Goal: Navigation & Orientation: Find specific page/section

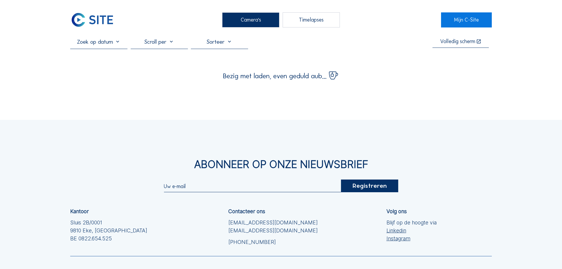
click at [95, 20] on img at bounding box center [92, 19] width 44 height 15
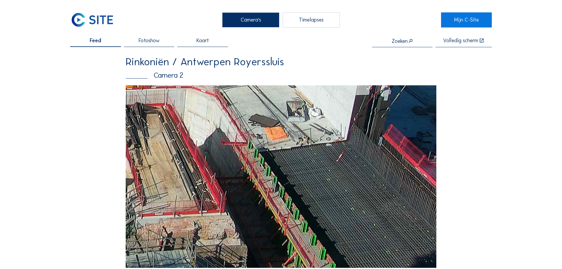
drag, startPoint x: 390, startPoint y: 228, endPoint x: 237, endPoint y: 171, distance: 163.4
click at [238, 172] on img at bounding box center [281, 176] width 311 height 182
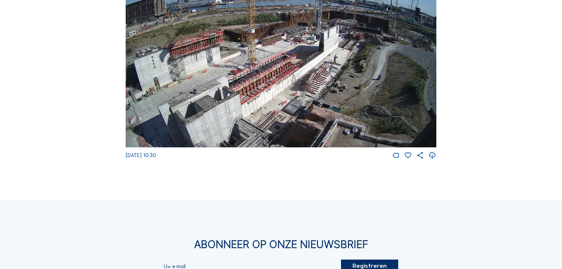
scroll to position [1062, 0]
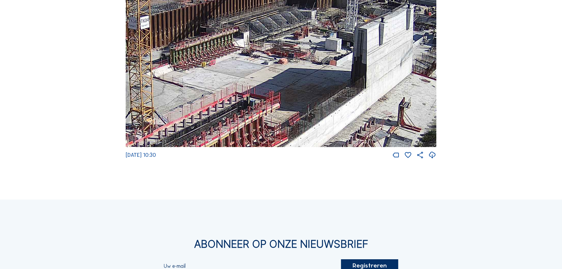
drag, startPoint x: 355, startPoint y: 56, endPoint x: 374, endPoint y: 109, distance: 56.4
click at [374, 109] on img at bounding box center [281, 59] width 311 height 175
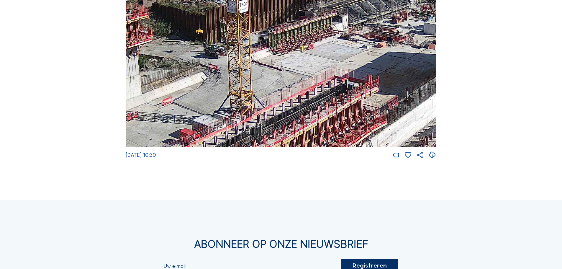
drag, startPoint x: 288, startPoint y: 110, endPoint x: 316, endPoint y: 100, distance: 30.2
click at [316, 100] on img at bounding box center [281, 59] width 311 height 175
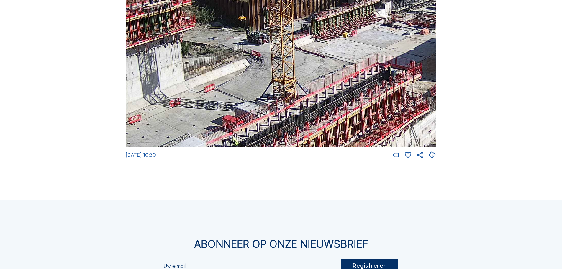
drag, startPoint x: 183, startPoint y: 137, endPoint x: 223, endPoint y: 125, distance: 41.7
click at [223, 125] on img at bounding box center [281, 59] width 311 height 175
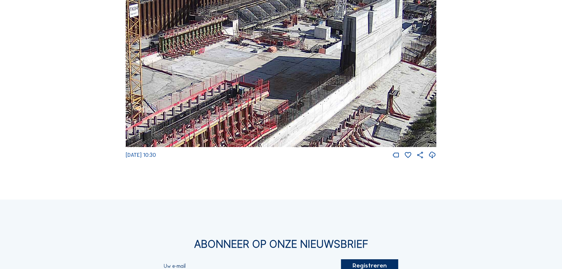
drag, startPoint x: 343, startPoint y: 73, endPoint x: 186, endPoint y: 91, distance: 158.0
click at [187, 91] on img at bounding box center [281, 59] width 311 height 175
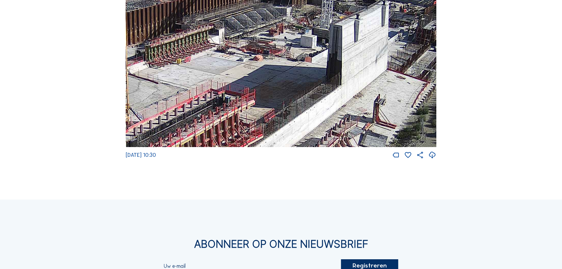
drag, startPoint x: 390, startPoint y: 57, endPoint x: 382, endPoint y: 62, distance: 8.8
click at [382, 62] on img at bounding box center [281, 59] width 311 height 175
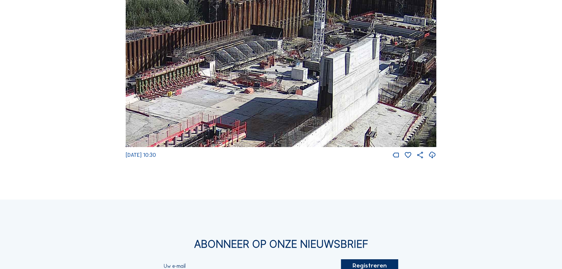
drag, startPoint x: 369, startPoint y: 68, endPoint x: 362, endPoint y: 97, distance: 30.4
click at [362, 97] on img at bounding box center [281, 59] width 311 height 175
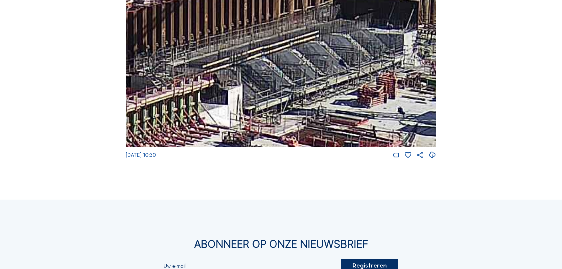
drag, startPoint x: 281, startPoint y: 85, endPoint x: 344, endPoint y: 73, distance: 63.9
click at [344, 73] on img at bounding box center [281, 59] width 311 height 175
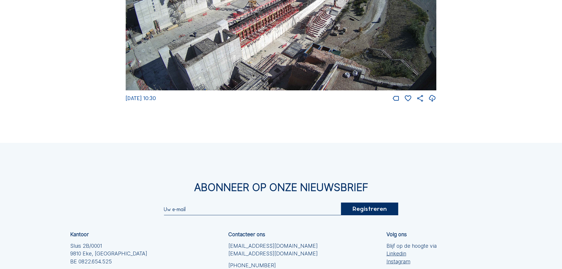
scroll to position [1121, 0]
